Goal: Transaction & Acquisition: Book appointment/travel/reservation

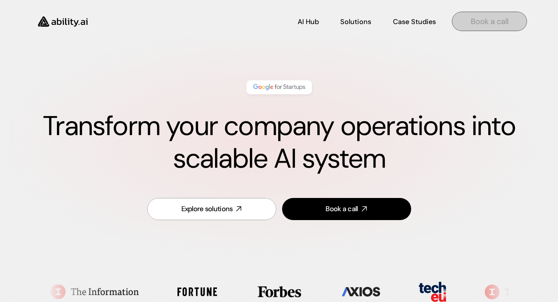
click at [476, 26] on p "Book a call" at bounding box center [490, 21] width 38 height 11
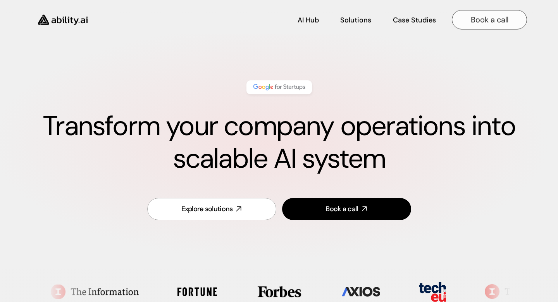
scroll to position [1731, 0]
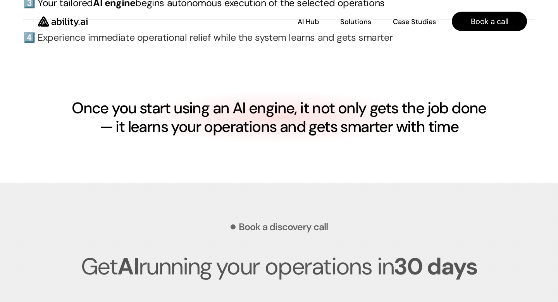
scroll to position [1891, 0]
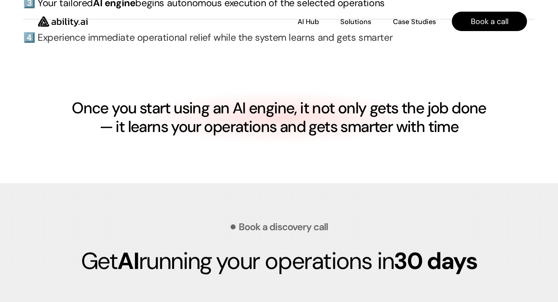
click at [64, 20] on img at bounding box center [63, 21] width 64 height 24
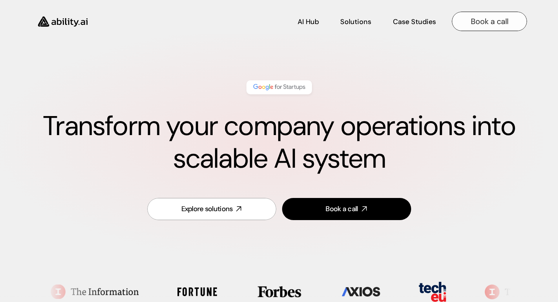
click at [498, 18] on p "Book a call" at bounding box center [490, 21] width 38 height 11
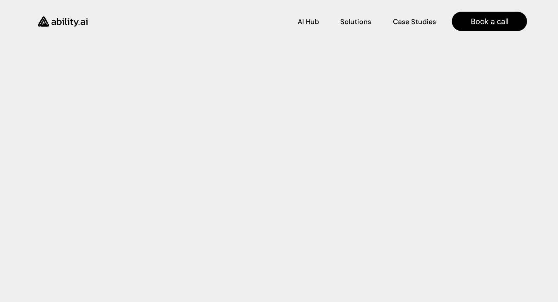
scroll to position [2187, 0]
click at [360, 23] on p "Solutions" at bounding box center [355, 21] width 29 height 10
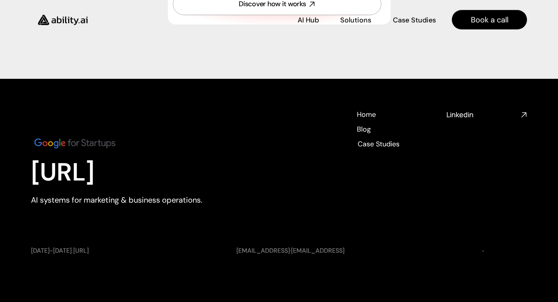
scroll to position [2888, 0]
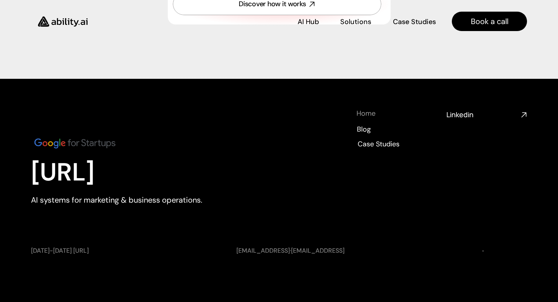
click at [367, 118] on h4 "Home" at bounding box center [366, 114] width 19 height 10
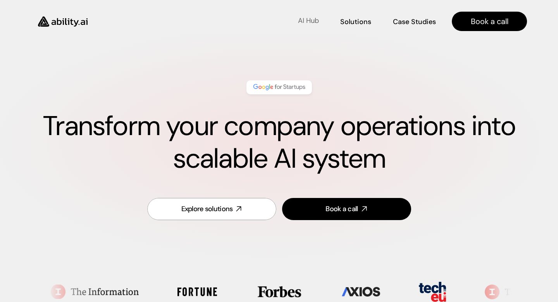
click at [307, 19] on p "AI Hub" at bounding box center [308, 21] width 21 height 10
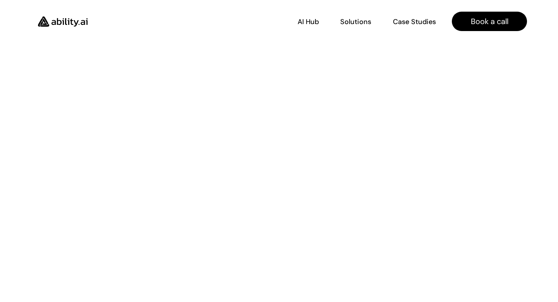
click at [65, 18] on img at bounding box center [63, 21] width 64 height 24
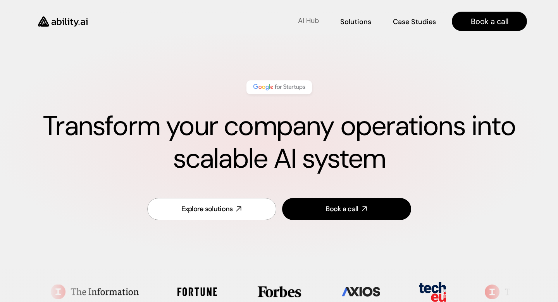
click at [305, 20] on p "AI Hub" at bounding box center [308, 21] width 21 height 10
